Goal: Find specific page/section

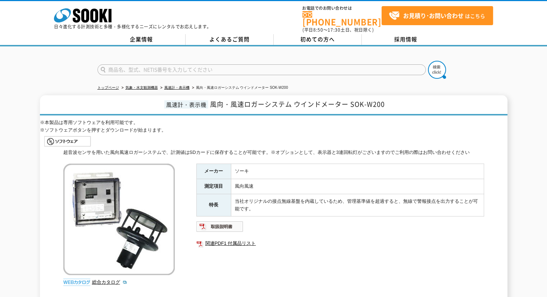
click at [332, 64] on input "text" at bounding box center [261, 69] width 328 height 11
type input "SOK"
click at [441, 61] on img at bounding box center [437, 70] width 18 height 18
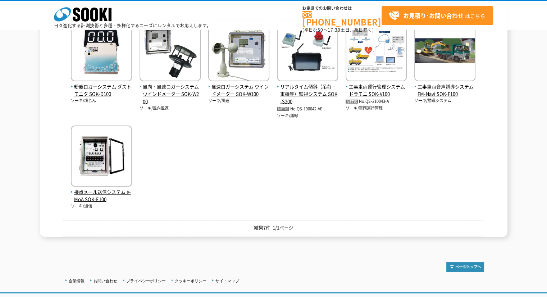
scroll to position [108, 0]
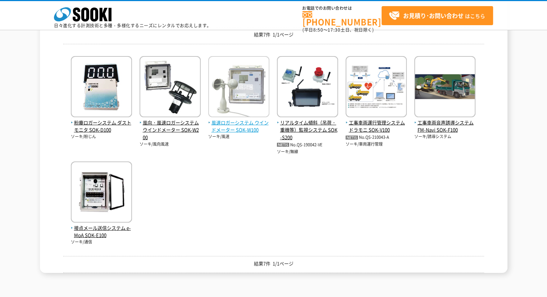
click at [233, 128] on span "風速ロガーシステム ウインドメーター SOK-W100" at bounding box center [238, 126] width 61 height 15
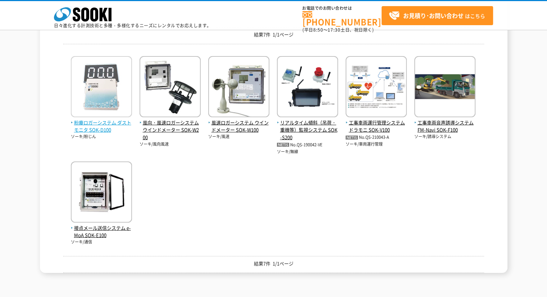
click at [115, 102] on img at bounding box center [101, 87] width 61 height 63
click at [109, 124] on span "粉塵ロガーシステム ダストモニタ SOK-D100" at bounding box center [101, 126] width 61 height 15
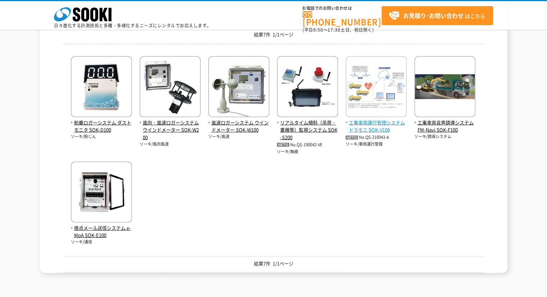
click at [368, 131] on span "工事車両運行管理システム ドラモニ SOK-V100" at bounding box center [376, 126] width 61 height 15
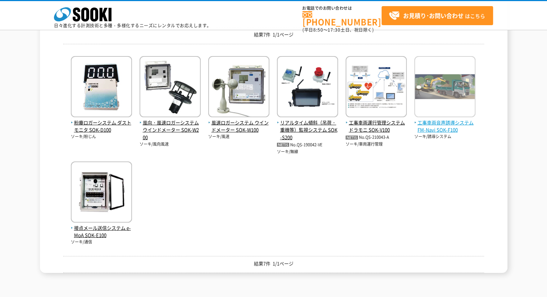
click at [430, 132] on span "工事車両音声誘導システム FM-Navi SOK-F100" at bounding box center [444, 126] width 61 height 15
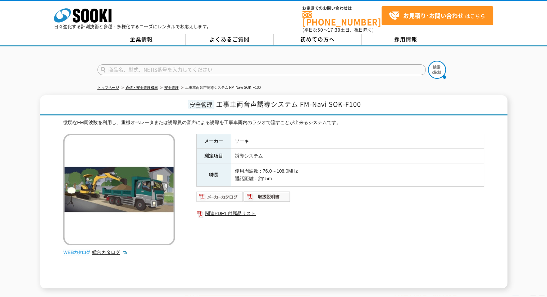
click at [215, 193] on img at bounding box center [219, 197] width 47 height 12
click at [166, 68] on input "text" at bounding box center [261, 69] width 328 height 11
type input "W200"
click at [437, 67] on img at bounding box center [437, 70] width 18 height 18
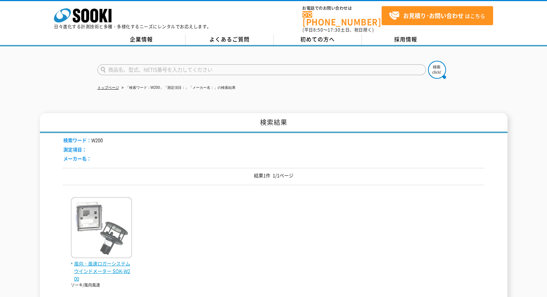
click at [90, 269] on span "風向・風速ロガーシステム ウインドメーター SOK-W200" at bounding box center [101, 271] width 61 height 22
